Goal: Information Seeking & Learning: Learn about a topic

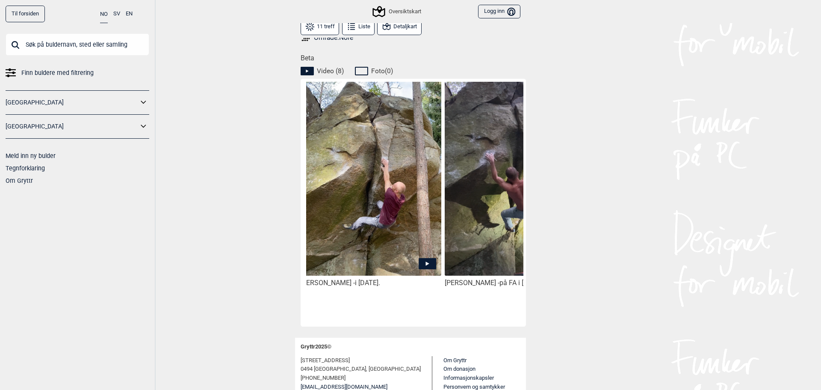
scroll to position [0, 285]
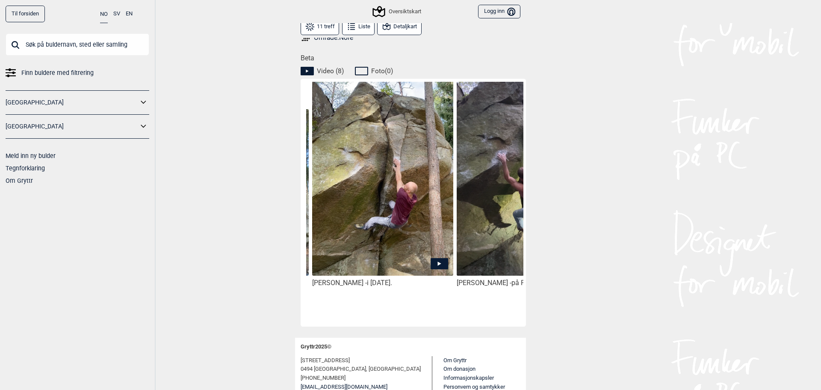
click at [380, 266] on img at bounding box center [382, 188] width 141 height 214
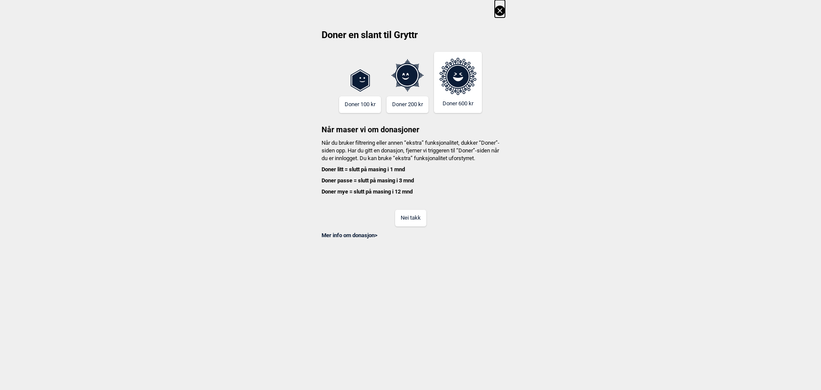
click at [412, 226] on button "Nei takk" at bounding box center [410, 218] width 31 height 17
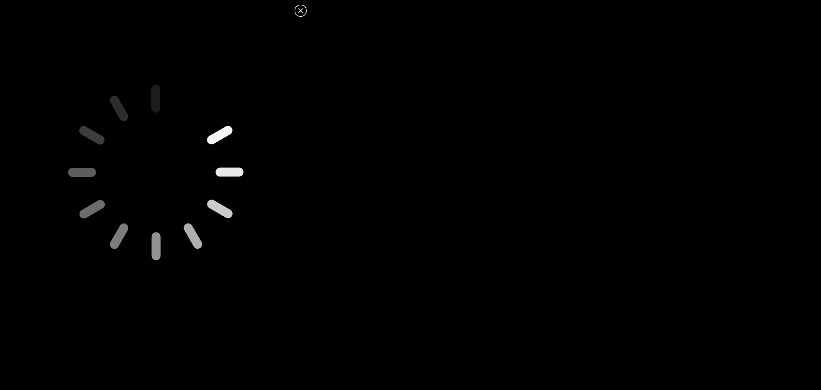
click at [300, 12] on icon at bounding box center [301, 11] width 10 height 10
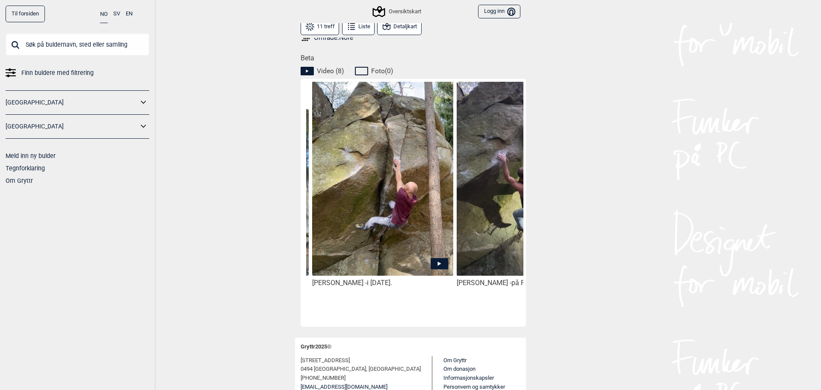
click at [405, 227] on img at bounding box center [382, 188] width 141 height 214
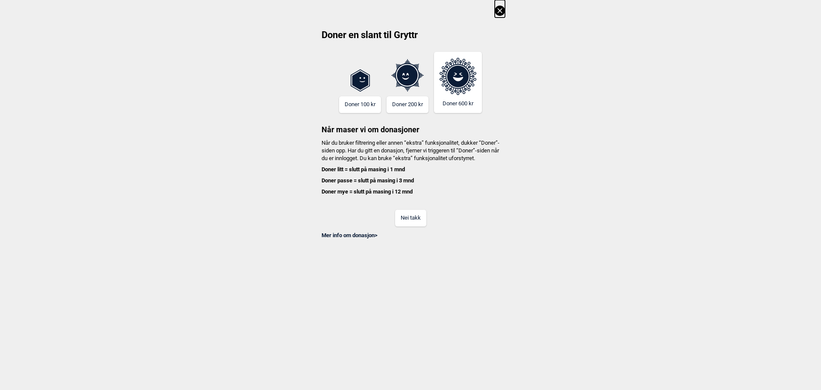
click at [411, 226] on button "Nei takk" at bounding box center [410, 218] width 31 height 17
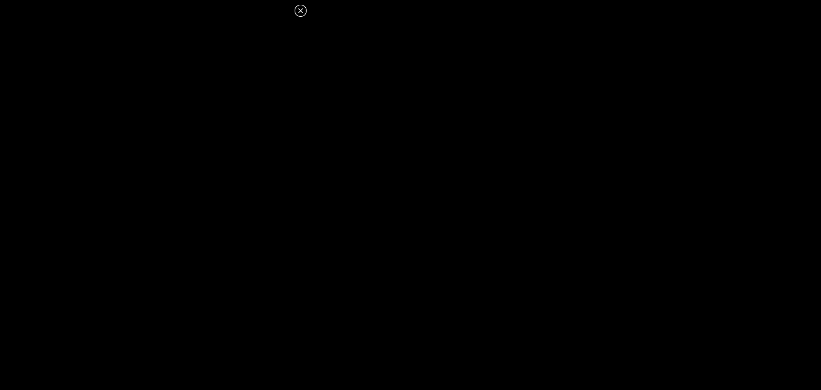
click at [298, 13] on icon at bounding box center [301, 11] width 10 height 10
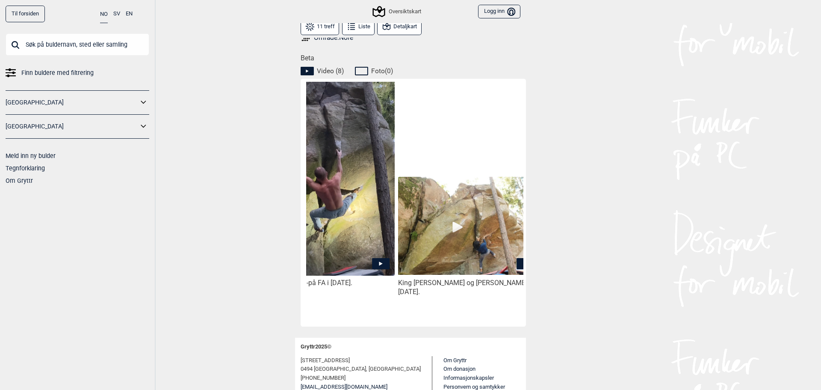
scroll to position [0, 540]
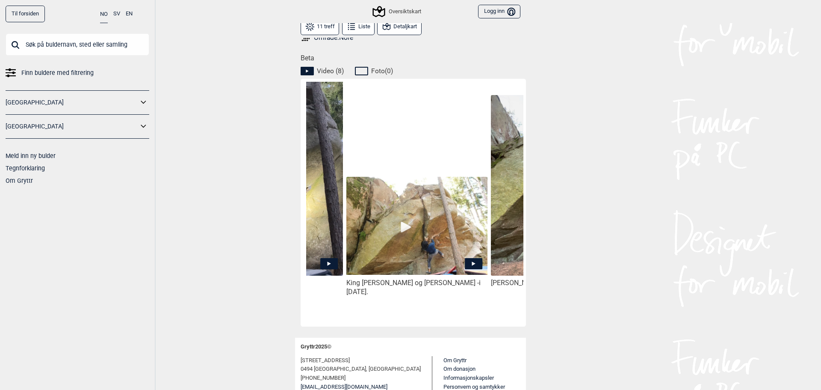
click at [400, 231] on img at bounding box center [417, 226] width 141 height 98
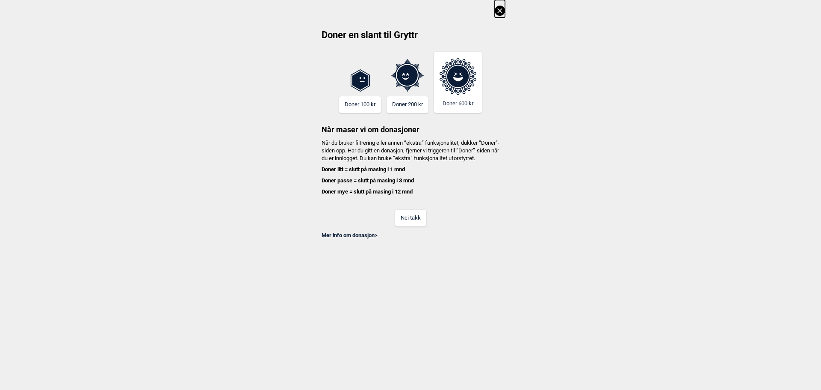
click at [407, 226] on button "Nei takk" at bounding box center [410, 218] width 31 height 17
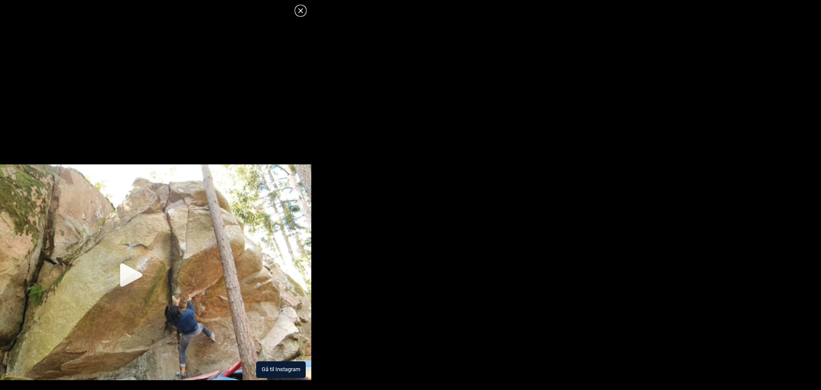
click at [116, 273] on img at bounding box center [155, 272] width 311 height 216
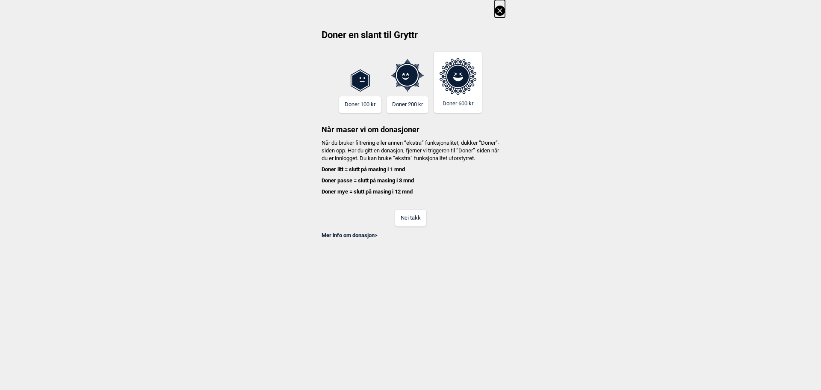
click at [496, 9] on icon at bounding box center [500, 11] width 10 height 10
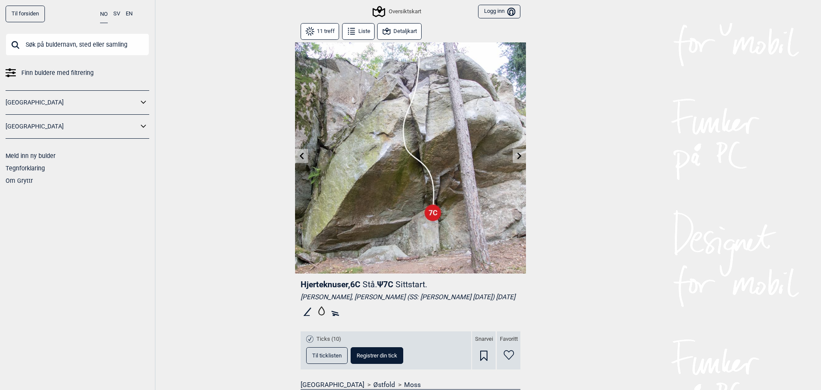
click at [518, 153] on icon at bounding box center [520, 155] width 4 height 7
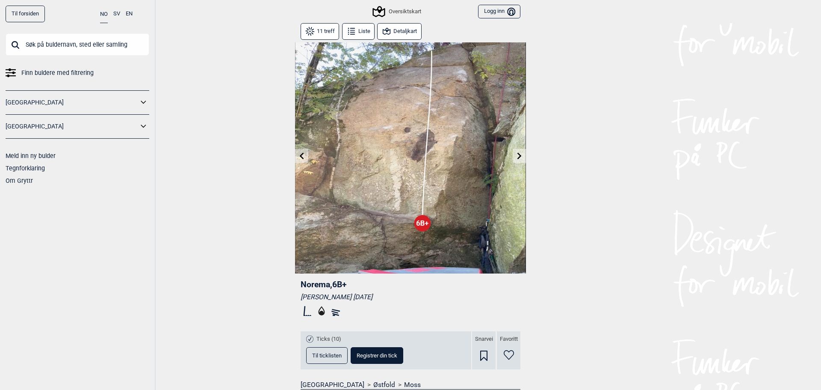
click at [303, 154] on button at bounding box center [301, 156] width 13 height 14
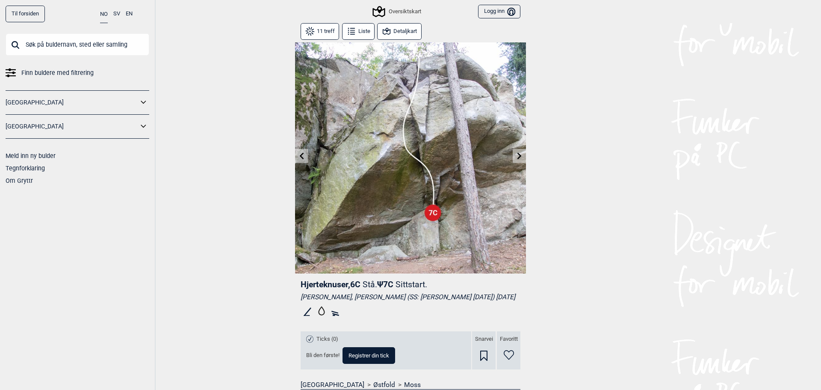
click at [303, 154] on button at bounding box center [301, 156] width 13 height 14
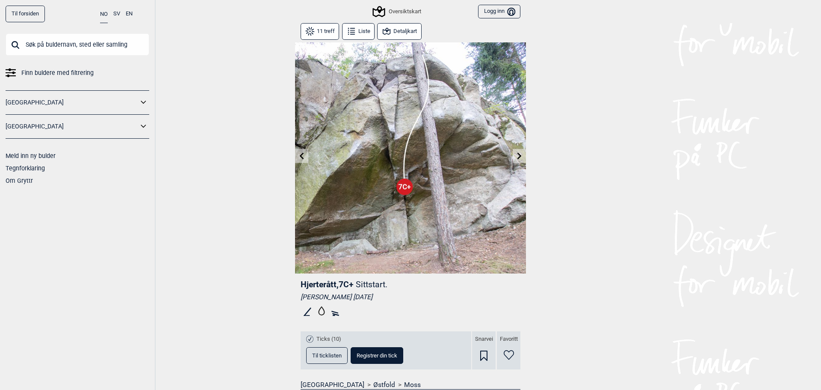
click at [516, 158] on icon at bounding box center [519, 155] width 7 height 7
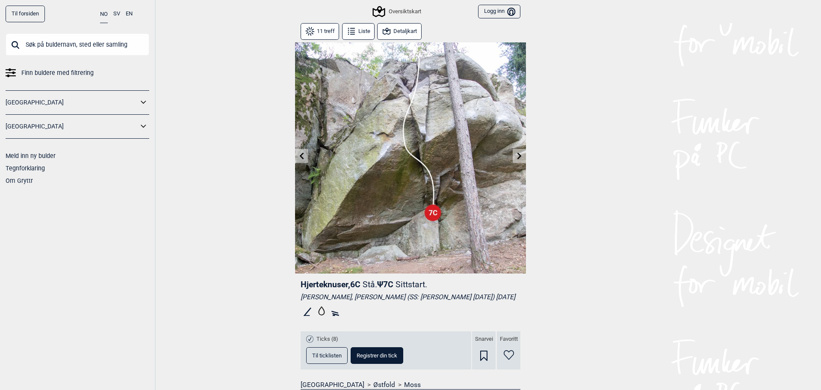
click at [519, 153] on icon at bounding box center [519, 155] width 7 height 7
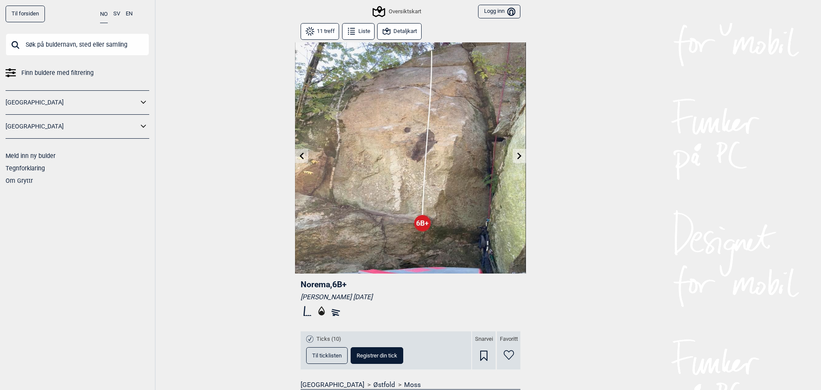
click at [300, 159] on icon at bounding box center [302, 155] width 7 height 7
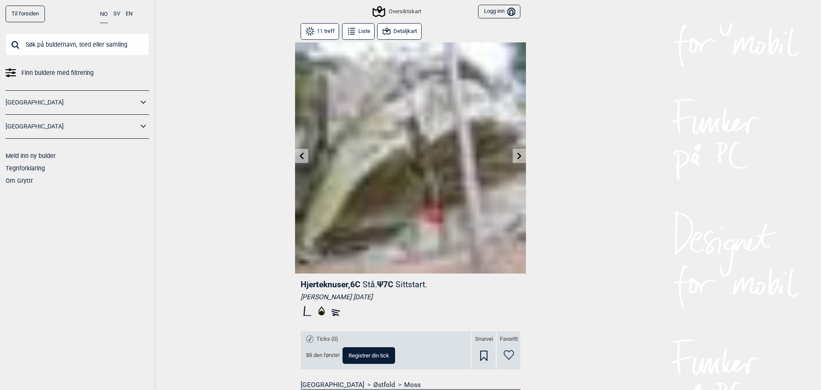
click at [300, 159] on icon at bounding box center [302, 155] width 4 height 7
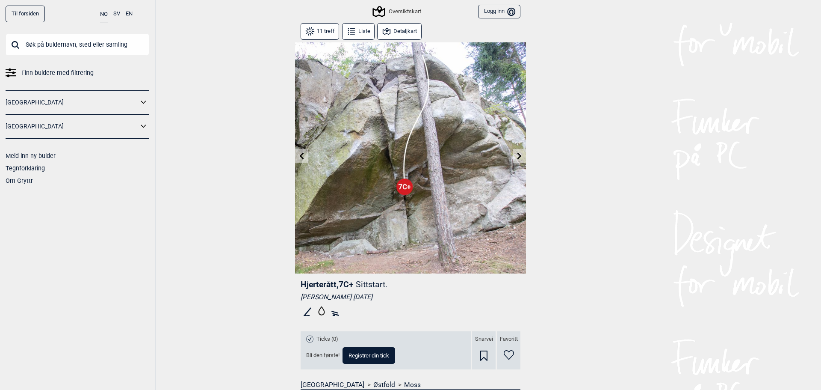
click at [300, 159] on icon at bounding box center [302, 155] width 4 height 7
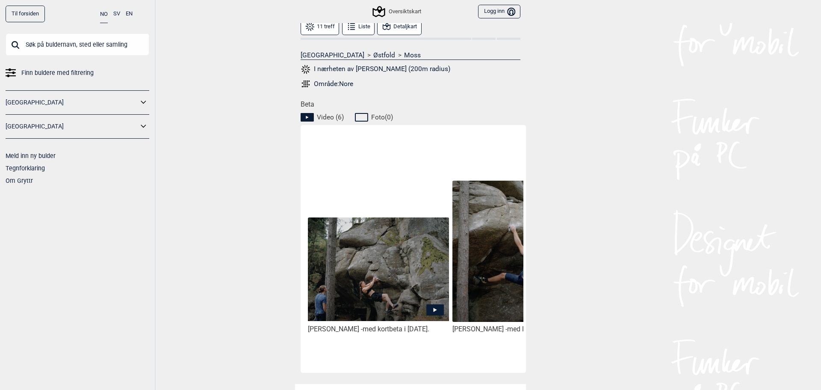
scroll to position [342, 0]
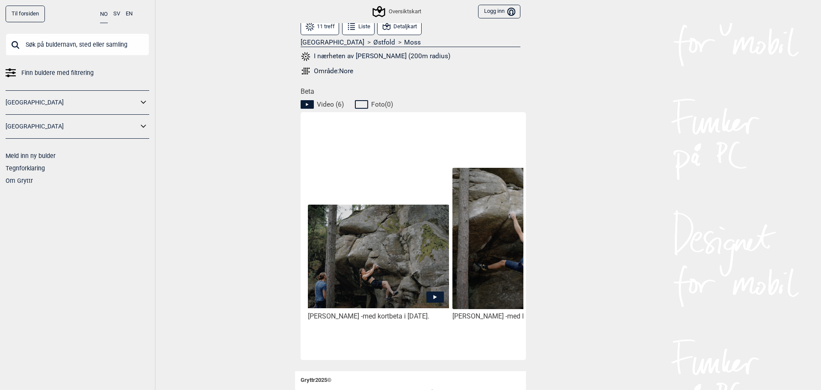
click at [372, 272] on img at bounding box center [378, 257] width 141 height 104
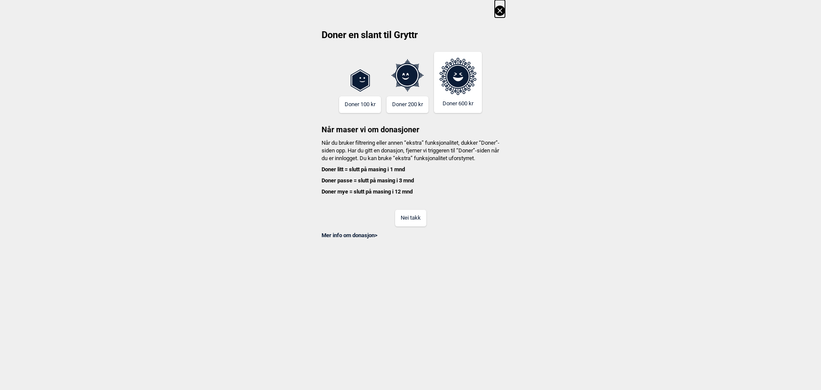
click at [420, 222] on button "Nei takk" at bounding box center [410, 218] width 31 height 17
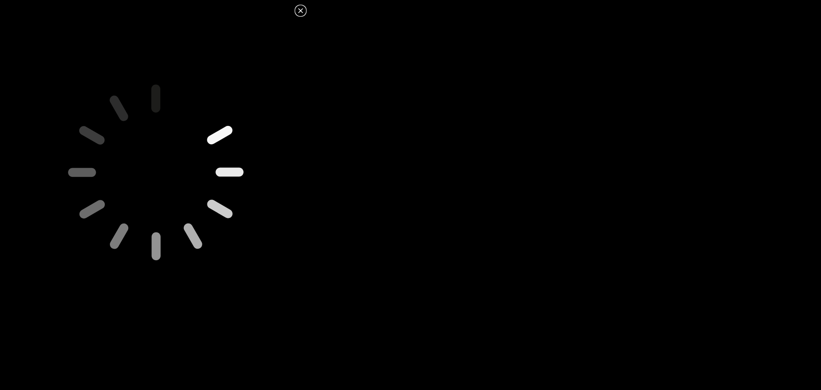
click at [305, 12] on icon at bounding box center [301, 11] width 10 height 10
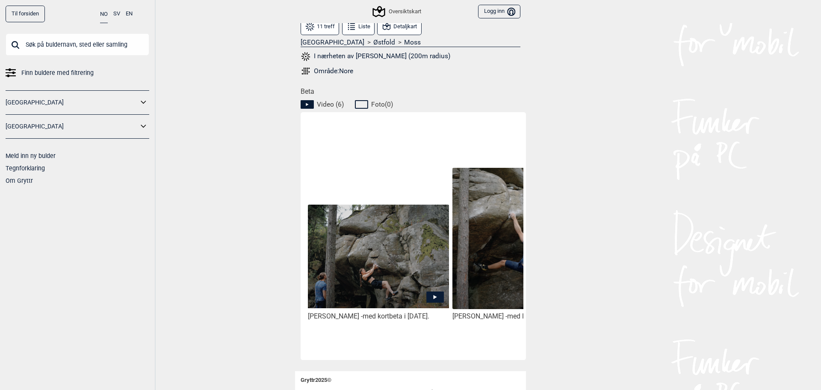
click at [405, 244] on img at bounding box center [378, 257] width 141 height 104
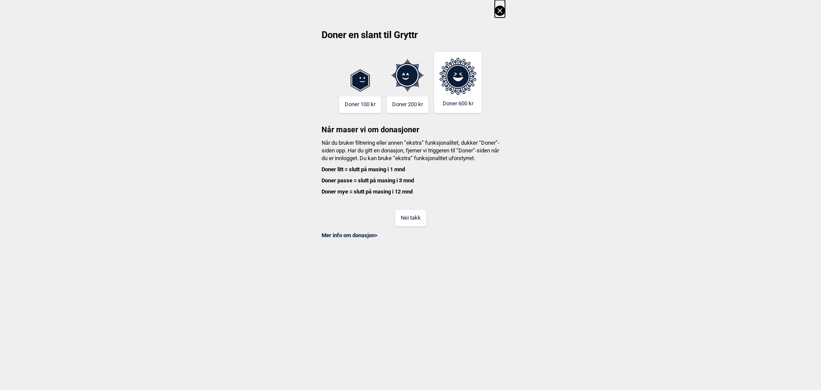
click at [409, 224] on button "Nei takk" at bounding box center [410, 218] width 31 height 17
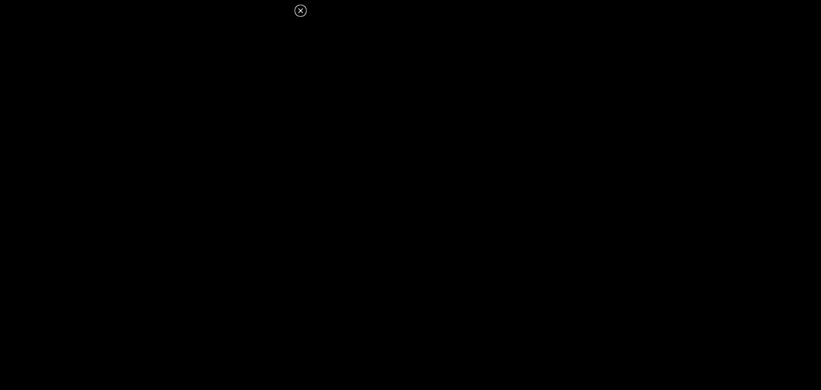
click at [303, 12] on icon at bounding box center [301, 11] width 10 height 10
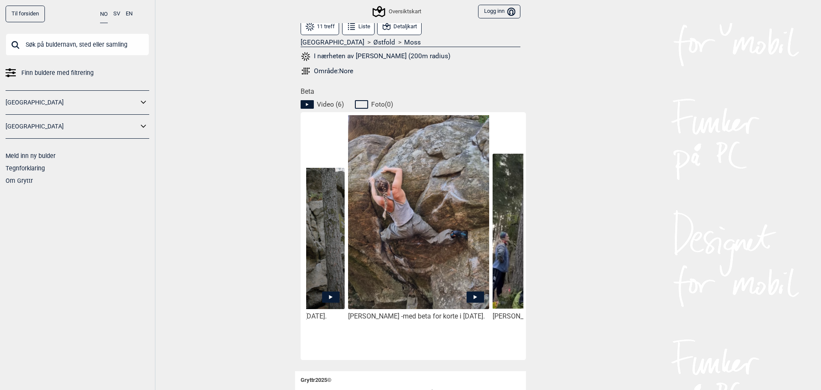
scroll to position [0, 260]
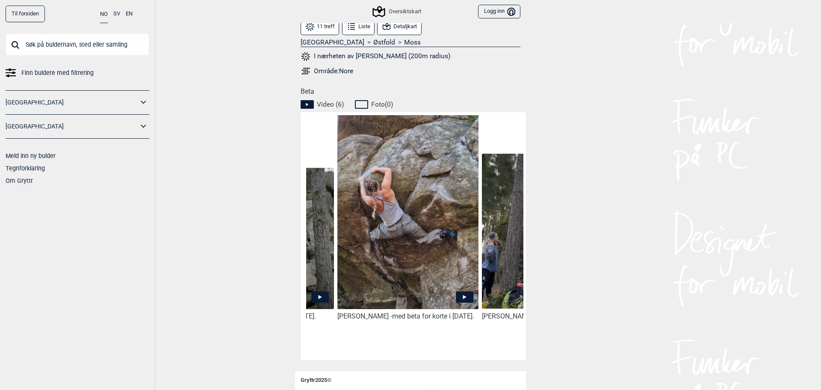
click at [409, 285] on img at bounding box center [408, 227] width 141 height 226
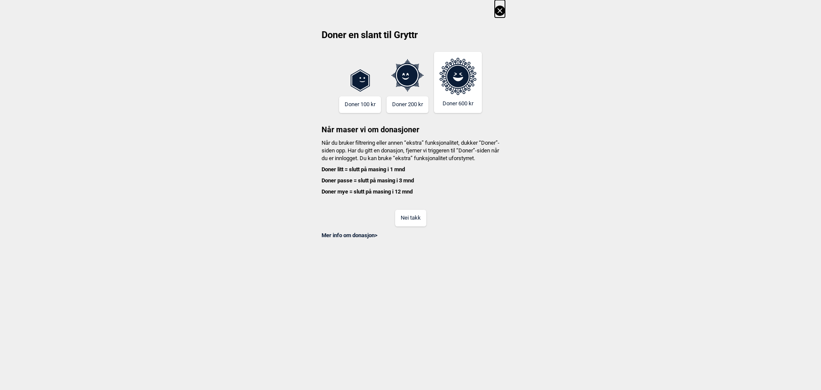
click at [404, 223] on button "Nei takk" at bounding box center [410, 218] width 31 height 17
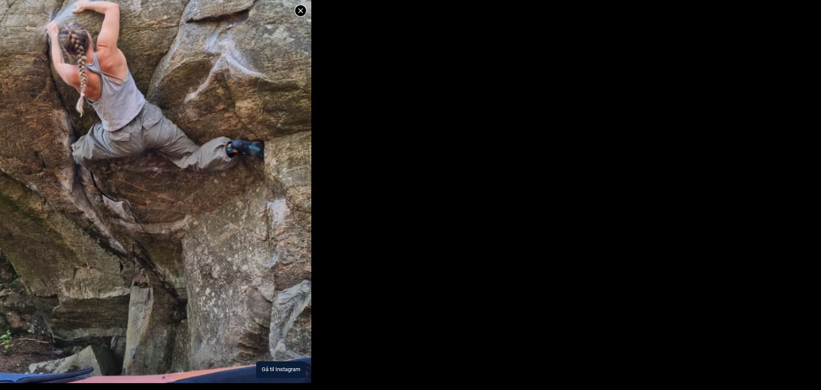
click at [240, 281] on img at bounding box center [155, 133] width 311 height 499
